Goal: Task Accomplishment & Management: Manage account settings

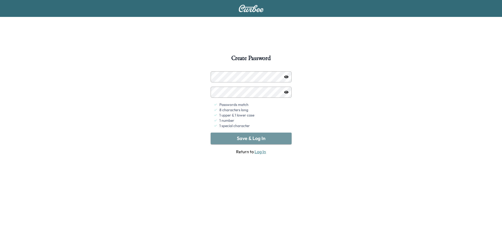
click at [248, 138] on button "Save & Log In" at bounding box center [251, 139] width 81 height 12
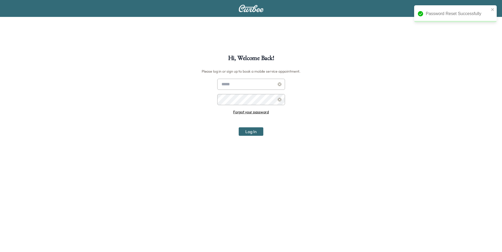
click at [242, 82] on input "text" at bounding box center [251, 84] width 68 height 11
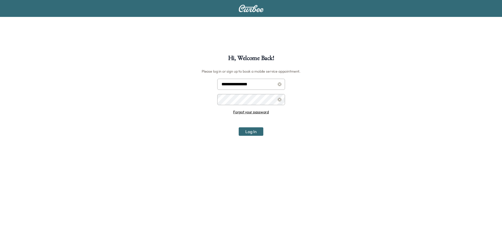
type input "**********"
click at [258, 133] on button "Log In" at bounding box center [251, 132] width 25 height 8
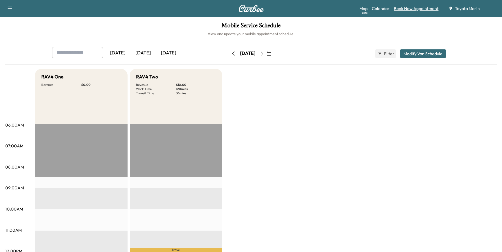
click at [415, 10] on link "Book New Appointment" at bounding box center [416, 8] width 45 height 6
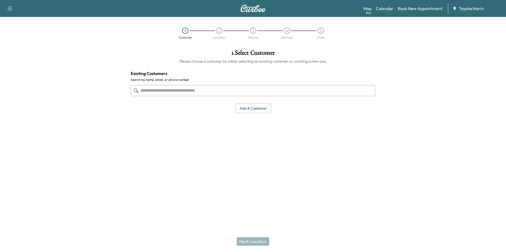
click at [206, 95] on input "text" at bounding box center [253, 90] width 245 height 11
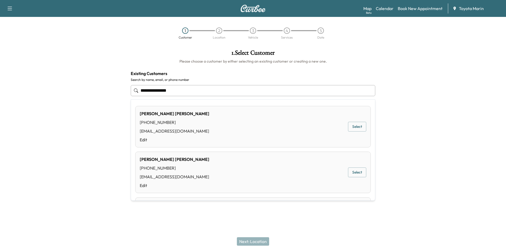
click at [239, 140] on div "[PERSON_NAME] [PHONE_NUMBER] [EMAIL_ADDRESS][DOMAIN_NAME] Edit Select" at bounding box center [253, 127] width 236 height 42
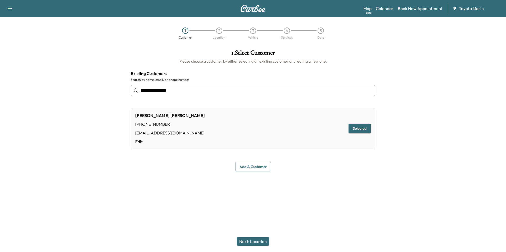
type input "**********"
click at [353, 129] on button "Selected" at bounding box center [360, 129] width 22 height 10
click at [355, 128] on button "Selected" at bounding box center [360, 129] width 22 height 10
click at [210, 141] on div "[PERSON_NAME] [PHONE_NUMBER] [EMAIL_ADDRESS][DOMAIN_NAME] Edit Selected" at bounding box center [253, 129] width 245 height 42
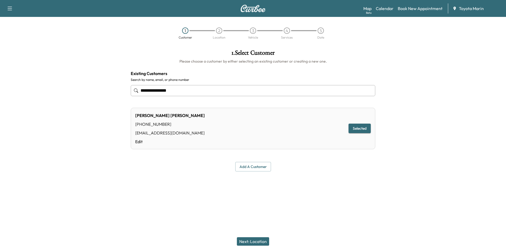
click at [245, 242] on button "Next: Location" at bounding box center [253, 242] width 32 height 8
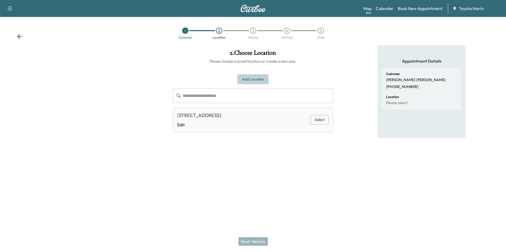
click at [259, 80] on button "Add Location" at bounding box center [253, 80] width 31 height 10
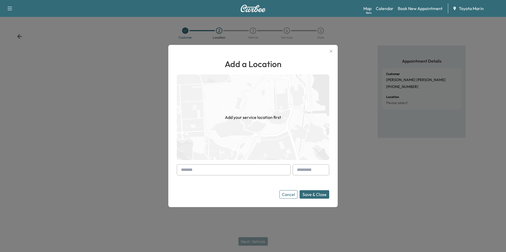
click at [266, 171] on input "text" at bounding box center [234, 170] width 114 height 11
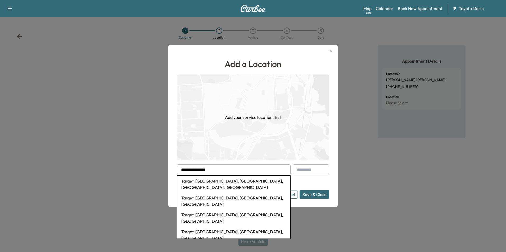
click at [261, 182] on li "Target, [GEOGRAPHIC_DATA], [GEOGRAPHIC_DATA], [GEOGRAPHIC_DATA], [GEOGRAPHIC_DA…" at bounding box center [233, 184] width 113 height 17
type input "**********"
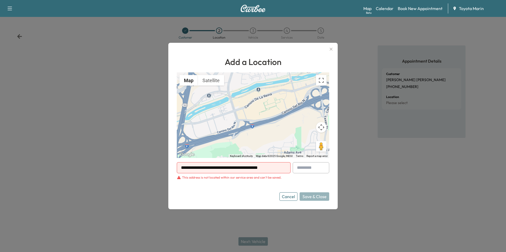
click at [288, 196] on button "Cancel" at bounding box center [288, 197] width 18 height 8
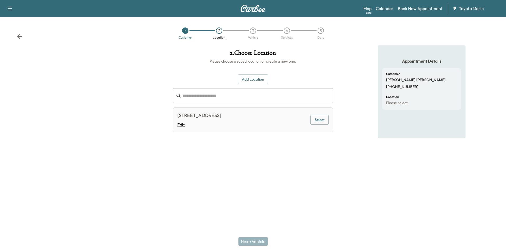
click at [215, 125] on link "Edit" at bounding box center [199, 125] width 44 height 6
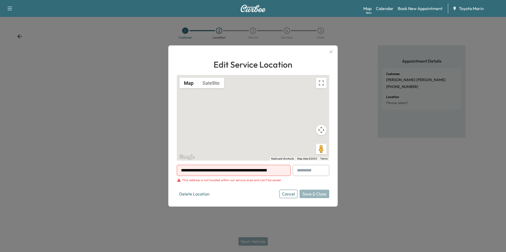
click at [288, 193] on button "Cancel" at bounding box center [288, 194] width 18 height 8
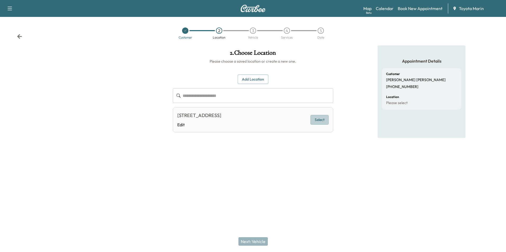
click at [321, 120] on button "Select" at bounding box center [319, 120] width 18 height 10
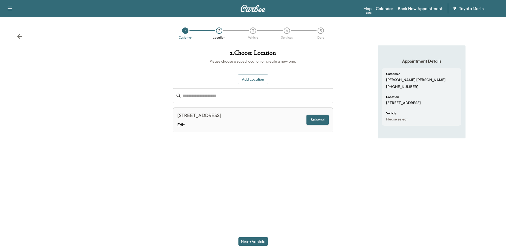
click at [262, 241] on button "Next: Vehicle" at bounding box center [252, 242] width 29 height 8
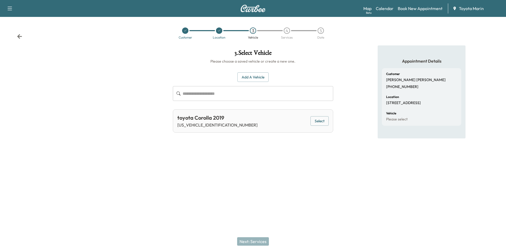
click at [326, 121] on button "Select" at bounding box center [319, 121] width 18 height 10
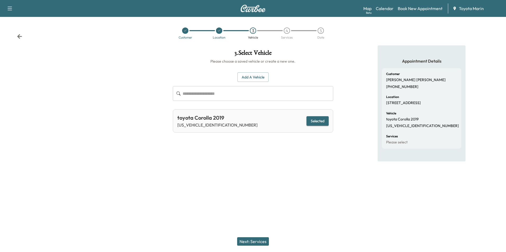
click at [255, 243] on button "Next: Services" at bounding box center [253, 242] width 32 height 8
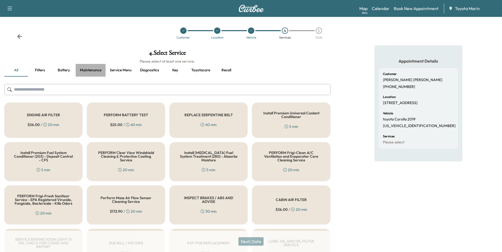
click at [88, 67] on button "Maintenance" at bounding box center [91, 70] width 30 height 13
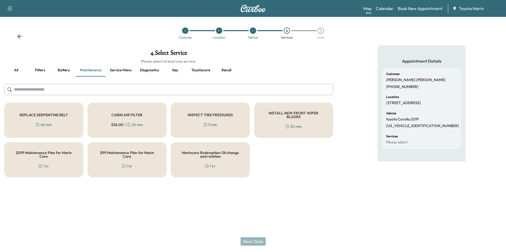
click at [118, 70] on button "Service menu" at bounding box center [121, 70] width 30 height 13
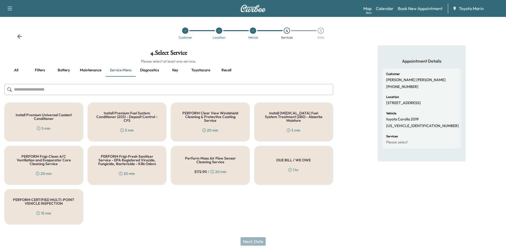
click at [96, 69] on button "Maintenance" at bounding box center [91, 70] width 30 height 13
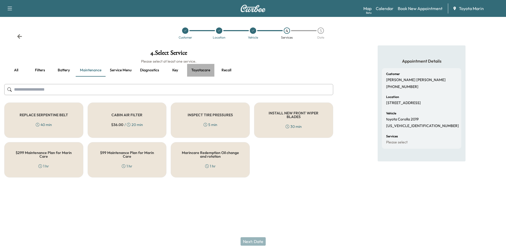
click at [202, 72] on button "Toyotacare" at bounding box center [200, 70] width 27 height 13
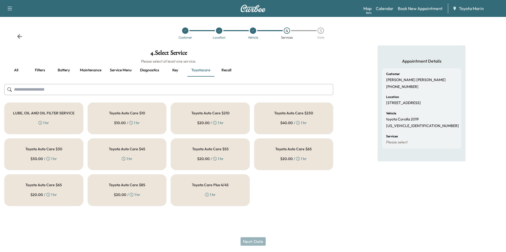
click at [74, 129] on div "LUBE, OIL AND OIL FILTER SERVICE 1 hr" at bounding box center [43, 119] width 79 height 32
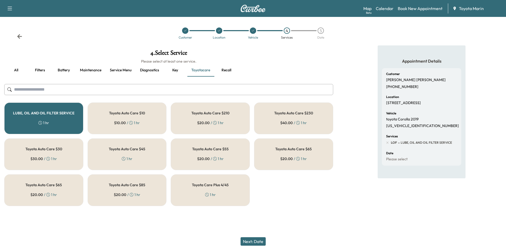
click at [256, 241] on button "Next: Date" at bounding box center [253, 242] width 25 height 8
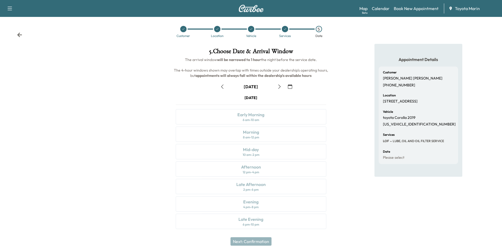
scroll to position [2, 0]
click at [278, 85] on icon "button" at bounding box center [279, 86] width 4 height 4
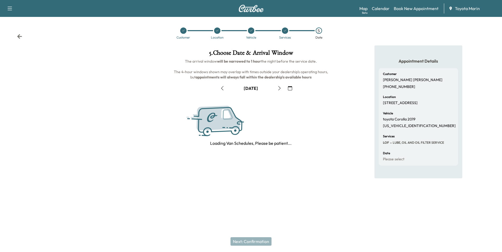
scroll to position [0, 0]
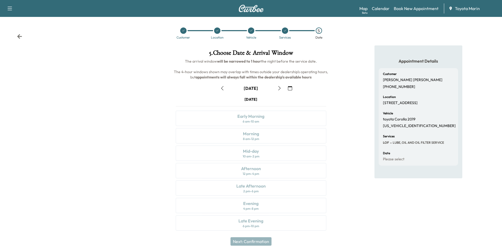
click at [278, 85] on button "button" at bounding box center [279, 88] width 9 height 8
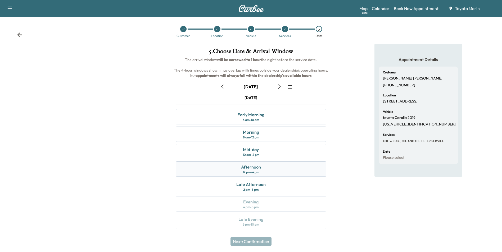
scroll to position [2, 0]
click at [292, 135] on div "Morning 8 am - 12 pm" at bounding box center [251, 133] width 150 height 15
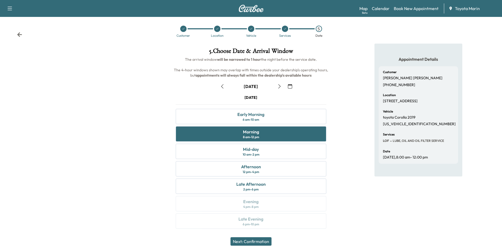
click at [258, 243] on button "Next: Confirmation" at bounding box center [250, 242] width 41 height 8
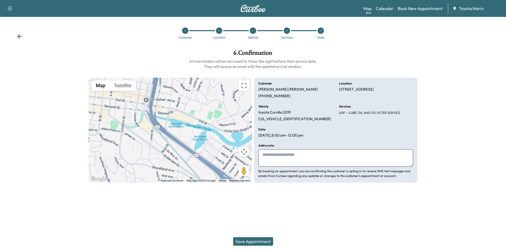
click at [240, 11] on img at bounding box center [252, 8] width 25 height 7
click at [7, 9] on icon "button" at bounding box center [10, 8] width 6 height 6
click at [83, 31] on div "Customer Location Vehicle Services Date" at bounding box center [253, 33] width 506 height 24
click at [417, 8] on link "Book New Appointment" at bounding box center [420, 8] width 45 height 6
click at [183, 31] on div at bounding box center [185, 31] width 6 height 6
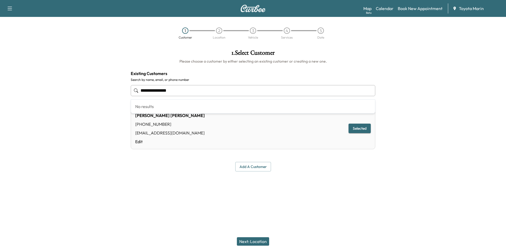
drag, startPoint x: 213, startPoint y: 89, endPoint x: 109, endPoint y: 90, distance: 104.0
click at [109, 90] on div "**********" at bounding box center [253, 111] width 506 height 130
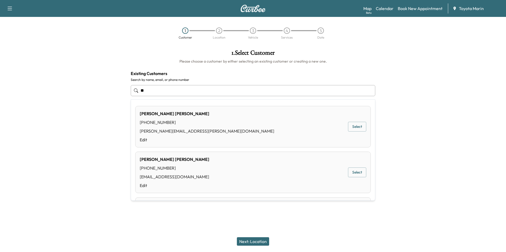
type input "*"
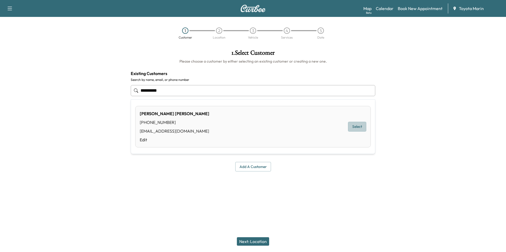
click at [351, 126] on button "Select" at bounding box center [357, 127] width 18 height 10
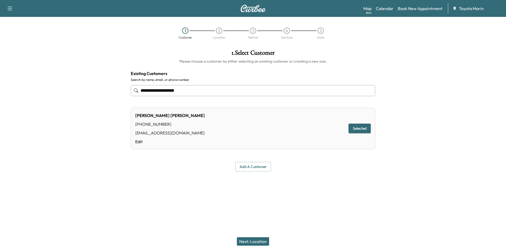
type input "**********"
click at [259, 245] on button "Next: Location" at bounding box center [253, 242] width 32 height 8
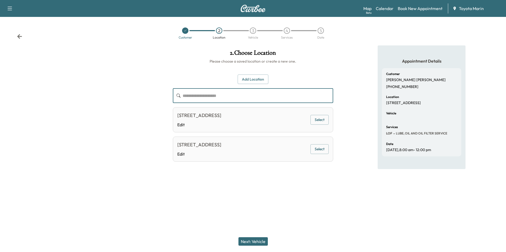
click at [231, 100] on input "text" at bounding box center [258, 95] width 150 height 15
type input "*****"
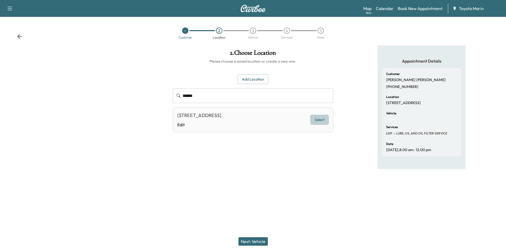
click at [318, 123] on button "Select" at bounding box center [319, 120] width 18 height 10
click at [247, 242] on button "Next: Vehicle" at bounding box center [252, 242] width 29 height 8
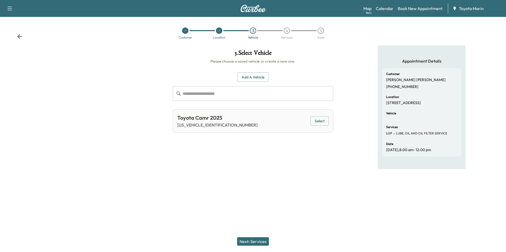
click at [321, 121] on button "Select" at bounding box center [319, 121] width 18 height 10
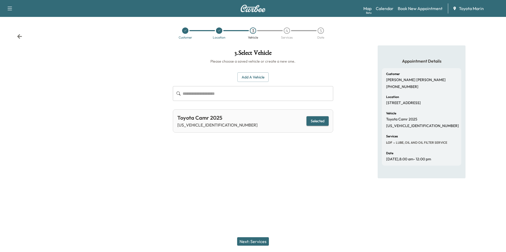
click at [263, 239] on button "Next: Services" at bounding box center [253, 242] width 32 height 8
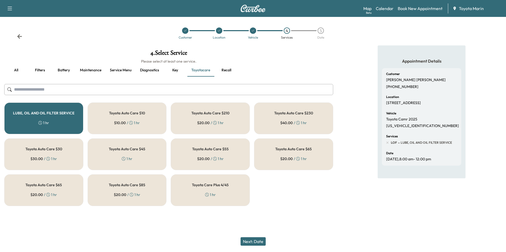
click at [145, 117] on div "Toyota Auto Care $10 $ 10.00 / 1 hr" at bounding box center [127, 119] width 79 height 32
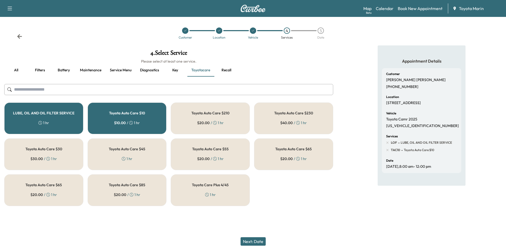
click at [57, 120] on div "LUBE, OIL AND OIL FILTER SERVICE 1 hr" at bounding box center [43, 119] width 79 height 32
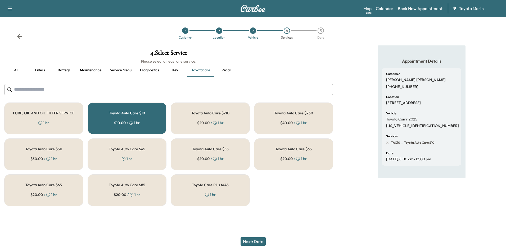
click at [261, 242] on button "Next: Date" at bounding box center [253, 242] width 25 height 8
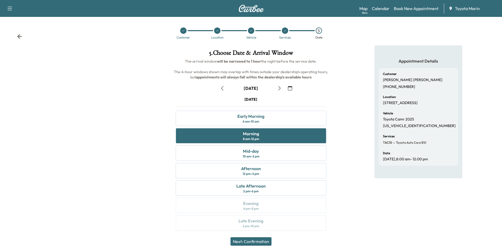
click at [279, 86] on icon "button" at bounding box center [279, 88] width 4 height 4
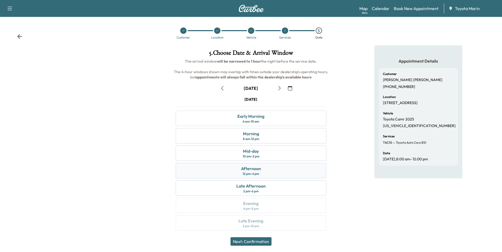
click at [280, 173] on div "Afternoon 12 pm - 4 pm" at bounding box center [251, 170] width 150 height 15
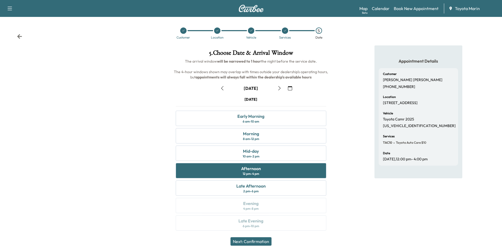
click at [263, 243] on button "Next: Confirmation" at bounding box center [250, 242] width 41 height 8
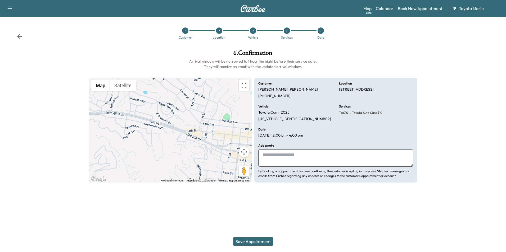
click at [255, 239] on button "Save Appointment" at bounding box center [253, 242] width 40 height 8
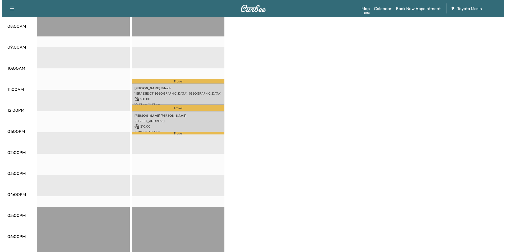
scroll to position [87, 0]
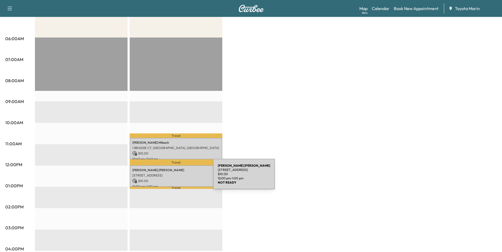
click at [173, 179] on p "$ 10.00" at bounding box center [175, 181] width 87 height 5
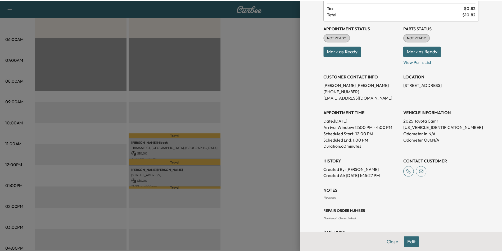
scroll to position [0, 0]
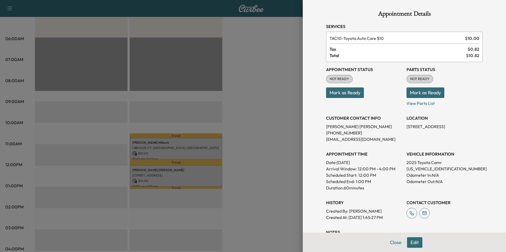
click at [274, 157] on div at bounding box center [253, 126] width 506 height 252
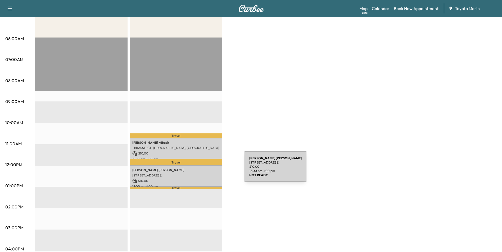
click at [201, 180] on p "$ 10.00" at bounding box center [175, 181] width 87 height 5
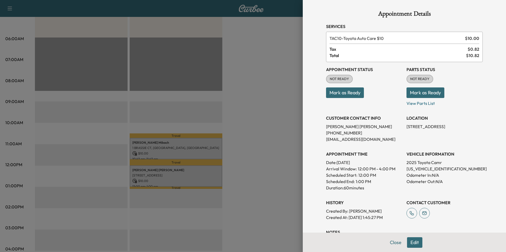
click at [410, 240] on button "Edit" at bounding box center [414, 243] width 15 height 11
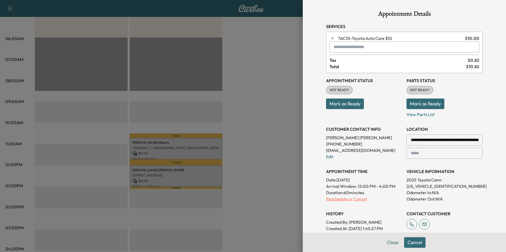
click at [337, 202] on p "Reschedule or Cancel" at bounding box center [364, 199] width 76 height 6
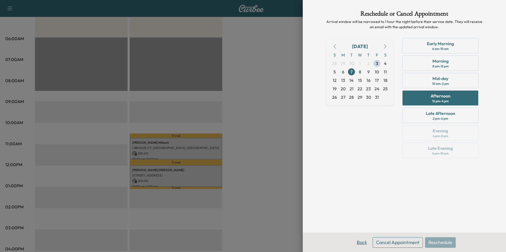
click at [362, 241] on button "Back" at bounding box center [361, 243] width 17 height 11
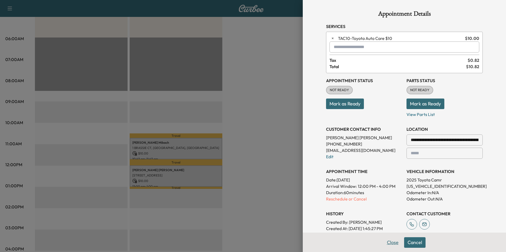
click at [388, 243] on button "Close" at bounding box center [392, 243] width 19 height 11
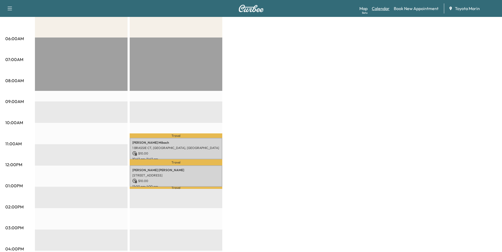
click at [384, 9] on link "Calendar" at bounding box center [381, 8] width 18 height 6
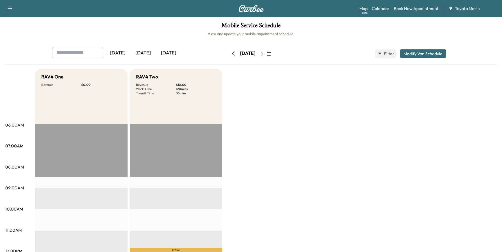
click at [146, 51] on div "[DATE]" at bounding box center [142, 53] width 25 height 12
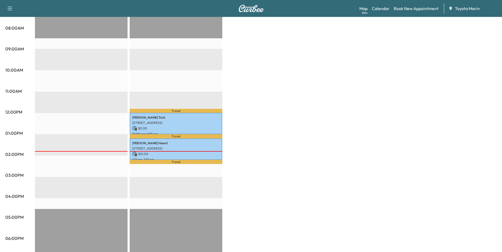
scroll to position [159, 0]
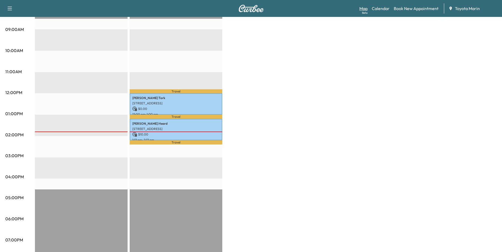
click at [365, 11] on link "Map Beta" at bounding box center [363, 8] width 8 height 6
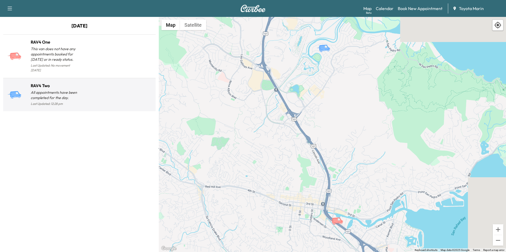
click at [97, 87] on div at bounding box center [116, 97] width 74 height 21
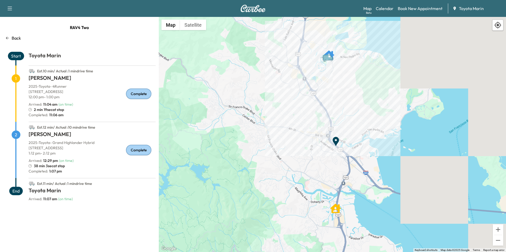
click at [12, 34] on div "RAV4 Two Back Start Toyota Marin Est. 10 min / Actual : 1 min drive time 1 [PER…" at bounding box center [79, 135] width 159 height 236
click at [12, 35] on p "Back" at bounding box center [16, 38] width 9 height 6
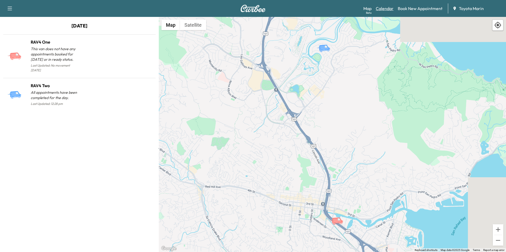
click at [393, 9] on link "Calendar" at bounding box center [385, 8] width 18 height 6
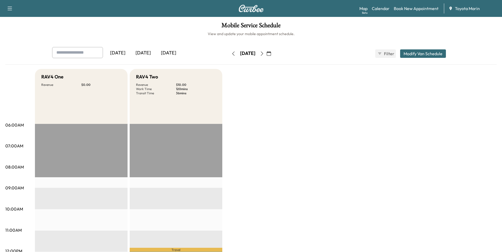
click at [264, 53] on icon "button" at bounding box center [262, 54] width 4 height 4
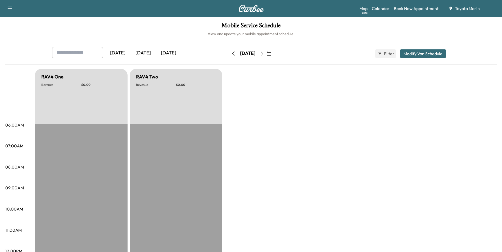
click at [263, 53] on icon "button" at bounding box center [262, 54] width 2 height 4
click at [273, 53] on button "button" at bounding box center [268, 53] width 9 height 8
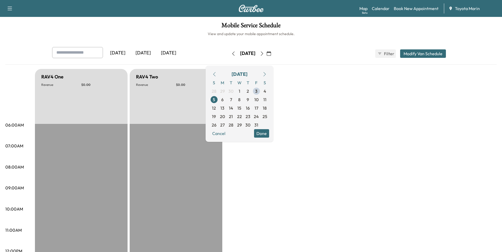
click at [264, 53] on icon "button" at bounding box center [262, 54] width 4 height 4
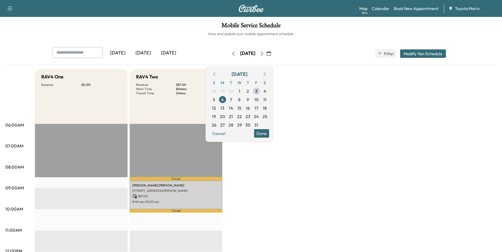
click at [264, 53] on icon "button" at bounding box center [262, 54] width 4 height 4
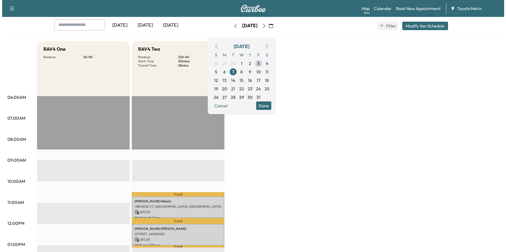
scroll to position [79, 0]
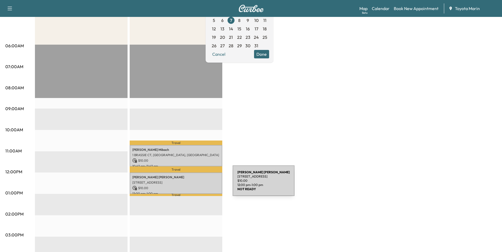
click at [193, 184] on div "[PERSON_NAME] [PERSON_NAME] [STREET_ADDRESS] $ 10.00 12:00 pm - 1:00 pm" at bounding box center [176, 183] width 93 height 21
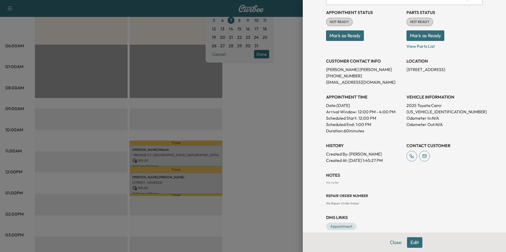
scroll to position [65, 0]
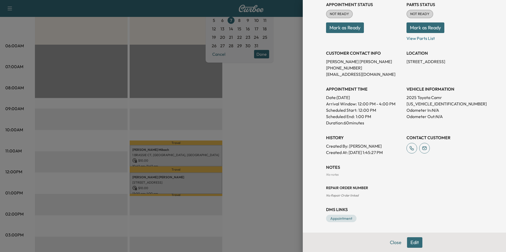
click at [415, 242] on button "Edit" at bounding box center [414, 243] width 15 height 11
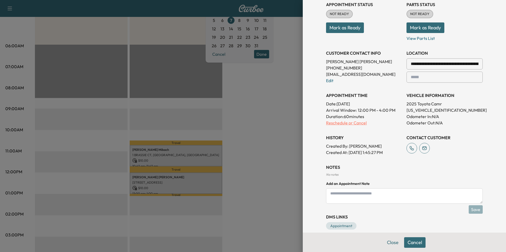
click at [346, 122] on p "Reschedule or Cancel" at bounding box center [364, 123] width 76 height 6
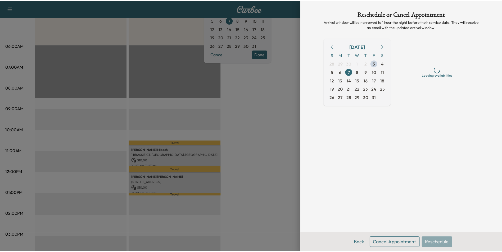
scroll to position [0, 0]
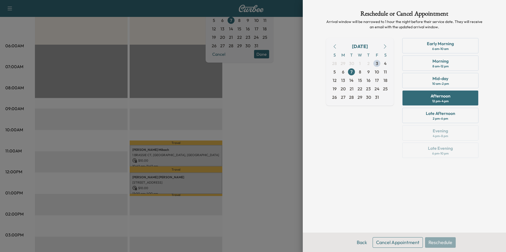
click at [395, 244] on button "Cancel Appointment" at bounding box center [398, 243] width 50 height 11
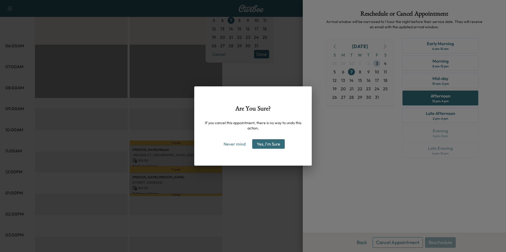
click at [279, 148] on button "Yes, I'm Sure" at bounding box center [268, 144] width 33 height 10
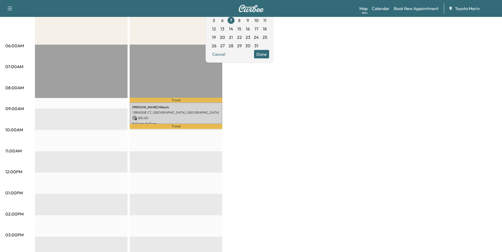
click at [10, 8] on icon "button" at bounding box center [10, 8] width 6 height 6
click at [17, 96] on link "Support" at bounding box center [19, 97] width 20 height 6
